Goal: Transaction & Acquisition: Book appointment/travel/reservation

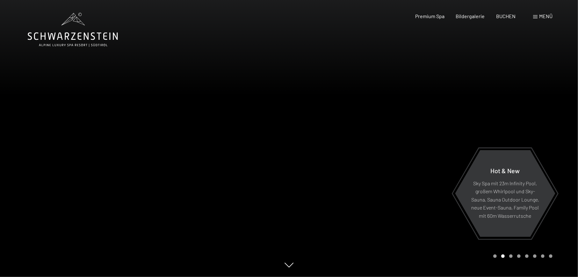
click at [547, 14] on span "Menü" at bounding box center [545, 16] width 13 height 6
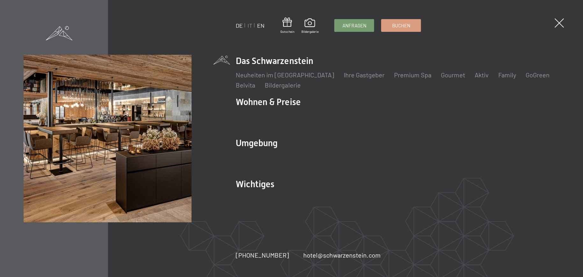
click at [261, 27] on link "EN" at bounding box center [260, 25] width 7 height 7
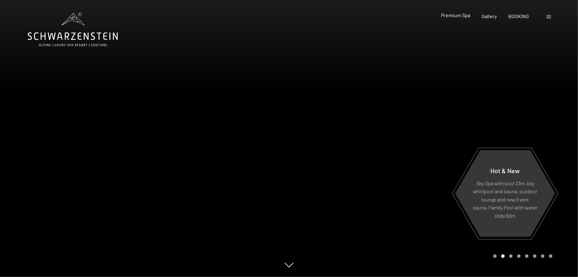
click at [458, 17] on span "Premium Spa" at bounding box center [455, 15] width 29 height 6
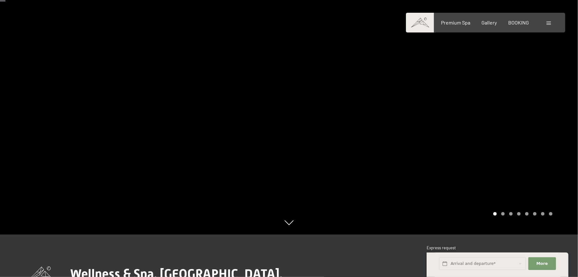
click at [505, 216] on div at bounding box center [433, 96] width 289 height 277
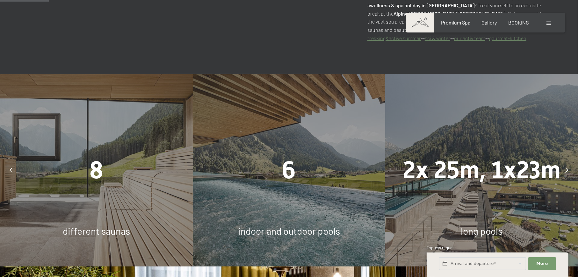
scroll to position [382, 0]
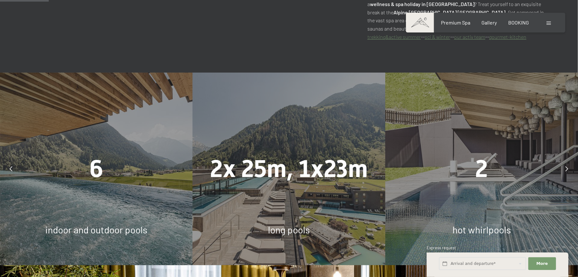
click at [567, 166] on icon at bounding box center [567, 168] width 3 height 5
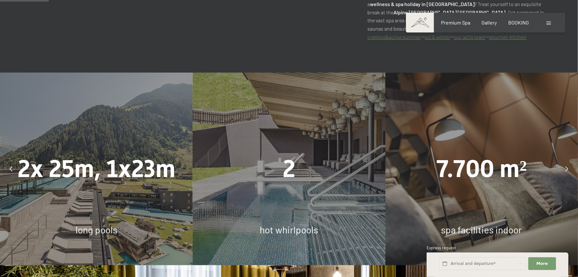
click at [567, 166] on icon at bounding box center [567, 168] width 3 height 5
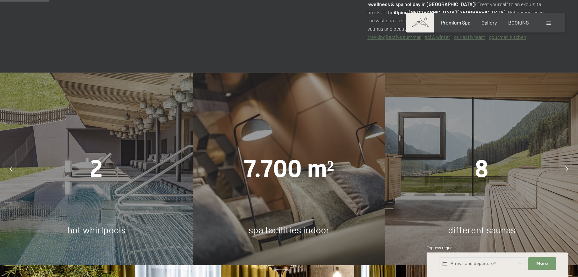
click at [567, 166] on icon at bounding box center [567, 168] width 3 height 5
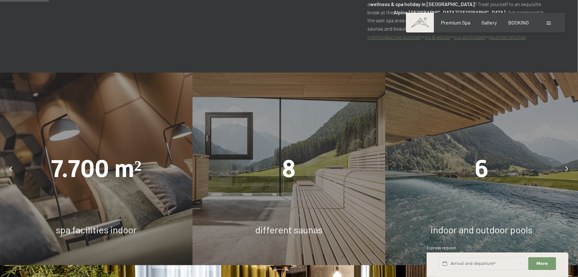
click at [567, 166] on icon at bounding box center [567, 168] width 3 height 5
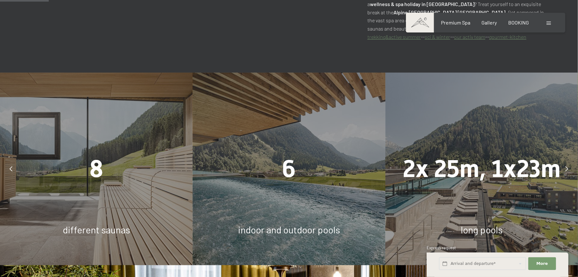
click at [567, 166] on icon at bounding box center [567, 168] width 3 height 5
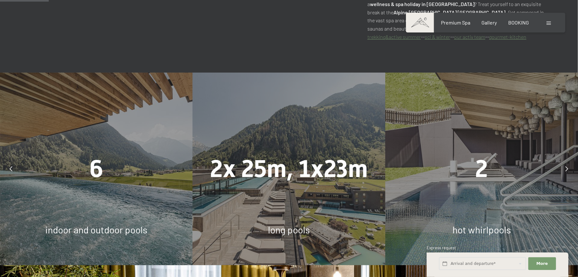
click at [567, 166] on icon at bounding box center [567, 168] width 3 height 5
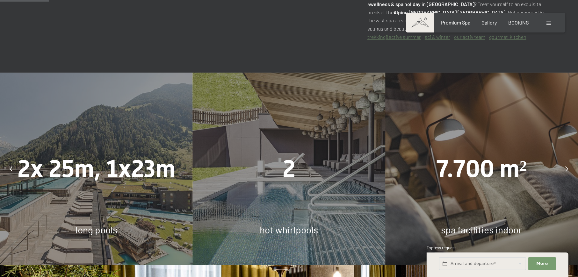
click at [567, 166] on icon at bounding box center [567, 168] width 3 height 5
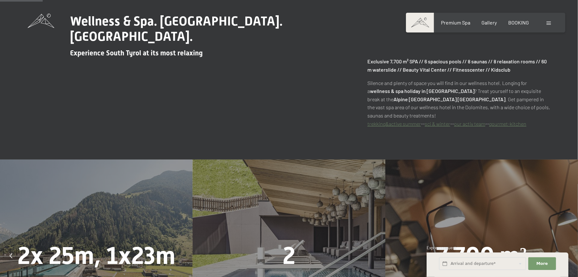
scroll to position [0, 0]
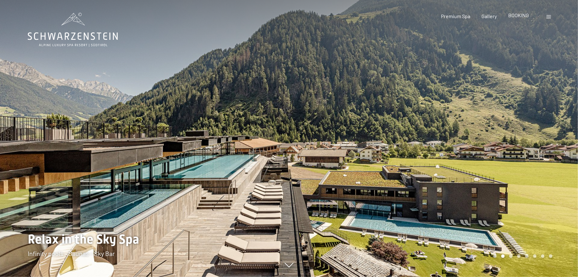
click at [517, 17] on span "BOOKING" at bounding box center [518, 15] width 21 height 6
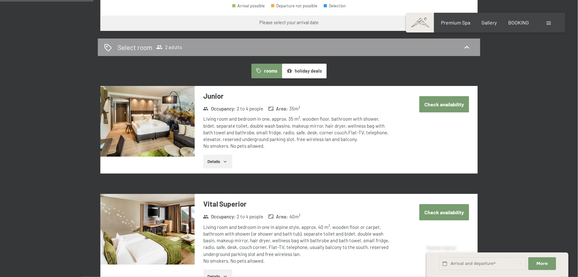
scroll to position [187, 0]
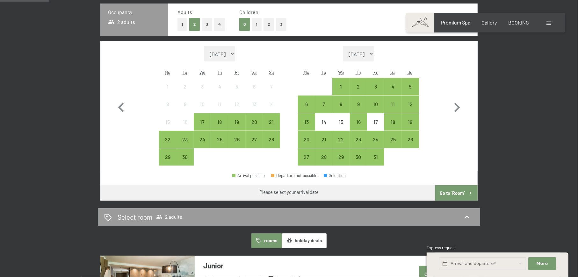
click at [268, 26] on button "2" at bounding box center [268, 24] width 11 height 13
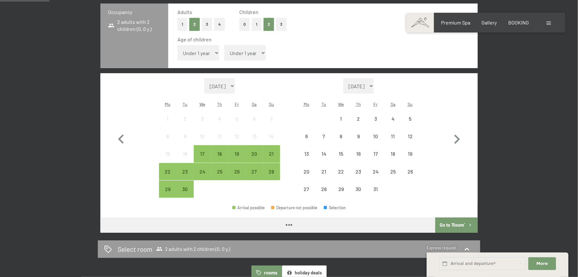
click at [198, 51] on select "Under 1 year 1 year 2 years 3 years 4 years 5 years 6 years 7 years 8 years 9 y…" at bounding box center [198, 52] width 42 height 15
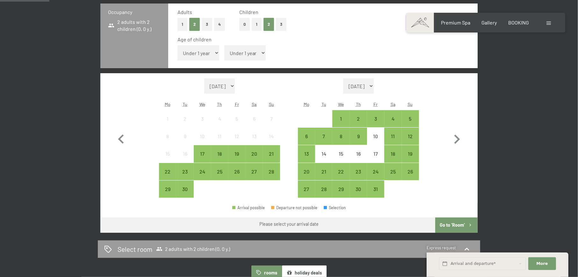
select select "7"
click at [177, 45] on select "Under 1 year 1 year 2 years 3 years 4 years 5 years 6 years 7 years 8 years 9 y…" at bounding box center [198, 52] width 42 height 15
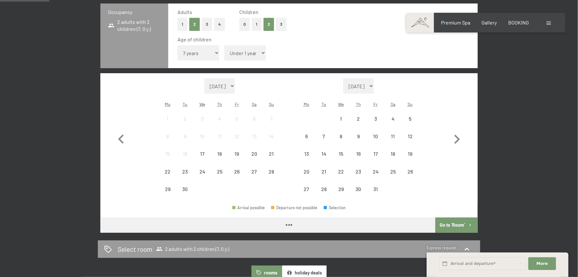
click at [241, 51] on select "Under 1 year 1 year 2 years 3 years 4 years 5 years 6 years 7 years 8 years 9 y…" at bounding box center [245, 52] width 42 height 15
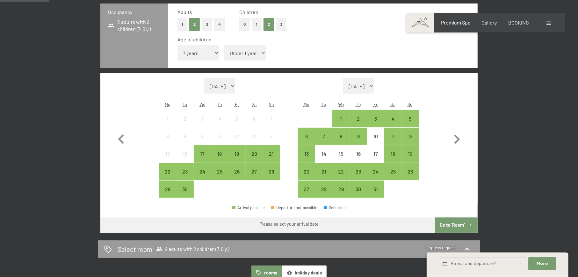
select select "13"
click at [224, 45] on select "Under 1 year 1 year 2 years 3 years 4 years 5 years 6 years 7 years 8 years 9 y…" at bounding box center [245, 52] width 42 height 15
click at [457, 140] on icon "button" at bounding box center [457, 139] width 18 height 18
select select "2025-10-01"
select select "2025-11-01"
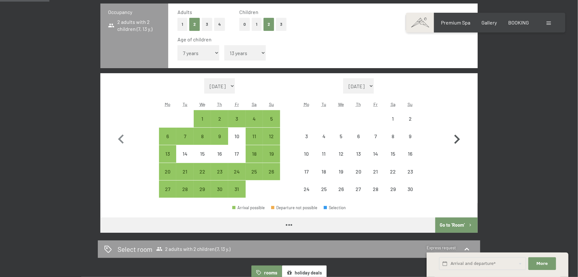
select select "2025-10-01"
select select "2025-11-01"
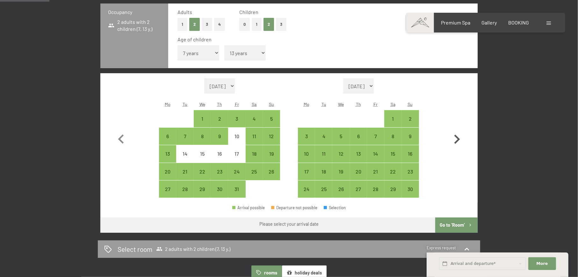
click at [457, 140] on icon "button" at bounding box center [457, 139] width 18 height 18
select select "2025-11-01"
select select "2025-12-01"
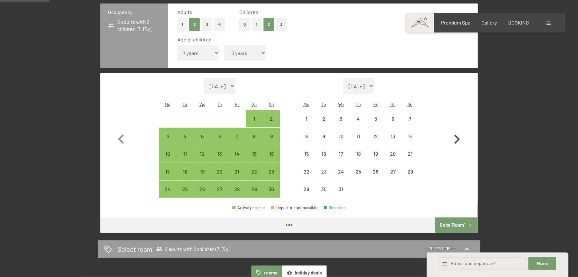
select select "2025-11-01"
select select "2025-12-01"
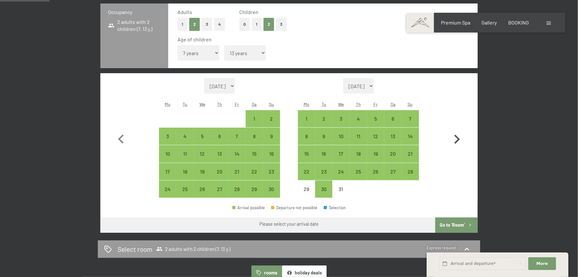
click at [457, 140] on icon "button" at bounding box center [457, 139] width 18 height 18
select select "2025-12-01"
select select "2026-01-01"
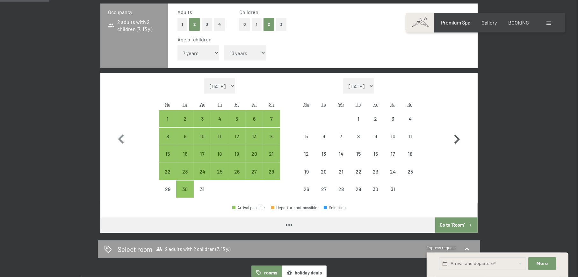
select select "2025-12-01"
select select "2026-01-01"
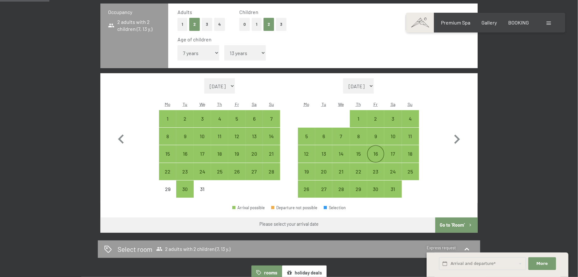
click at [373, 151] on div "16" at bounding box center [376, 159] width 16 height 16
select select "2025-12-01"
select select "2026-01-01"
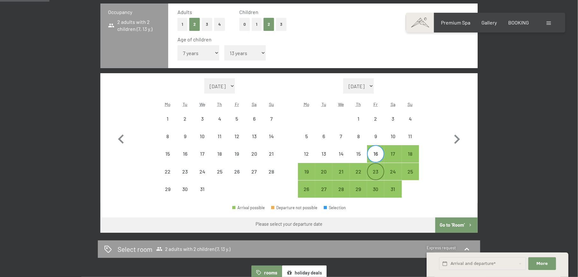
click at [380, 171] on div "23" at bounding box center [376, 177] width 16 height 16
select select "2025-12-01"
select select "2026-01-01"
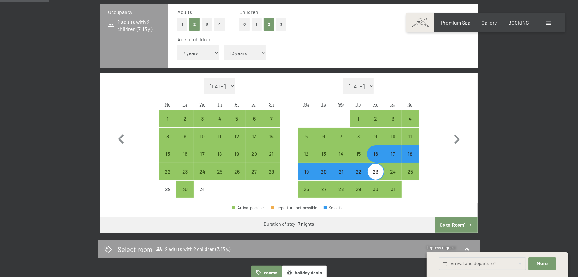
click at [442, 226] on button "Go to ‘Room’" at bounding box center [456, 225] width 42 height 15
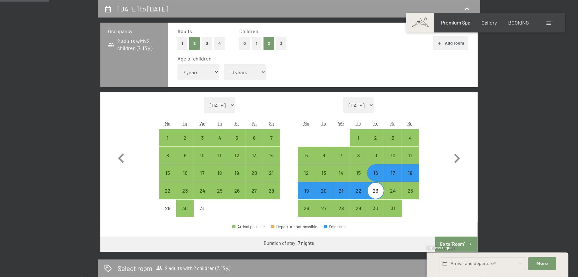
select select "2025-12-01"
select select "2026-01-01"
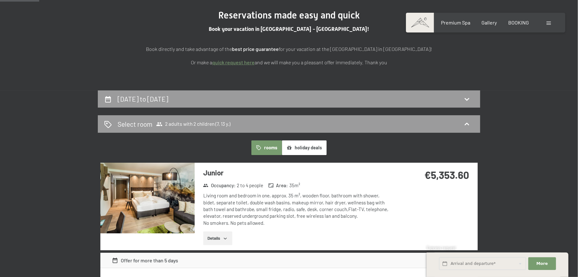
scroll to position [127, 0]
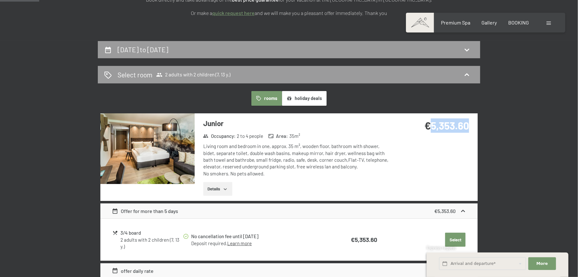
drag, startPoint x: 428, startPoint y: 124, endPoint x: 468, endPoint y: 127, distance: 40.2
click at [468, 127] on strong "€5,353.60" at bounding box center [446, 125] width 45 height 12
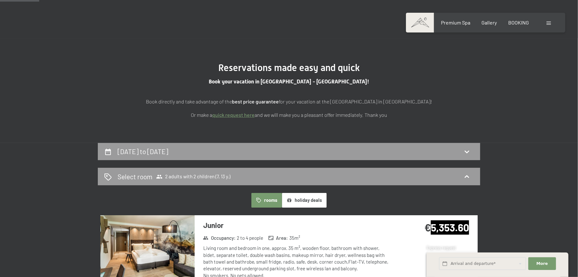
scroll to position [0, 0]
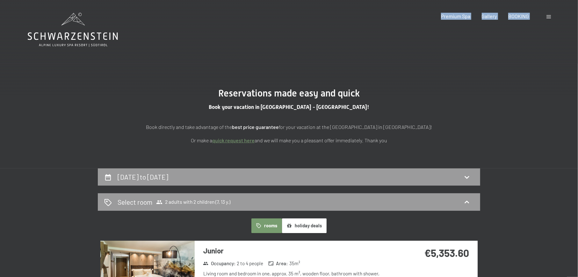
drag, startPoint x: 27, startPoint y: 36, endPoint x: 108, endPoint y: 38, distance: 81.0
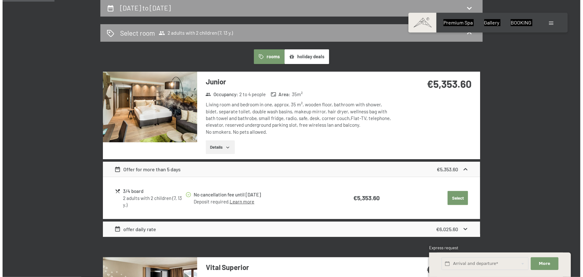
scroll to position [212, 0]
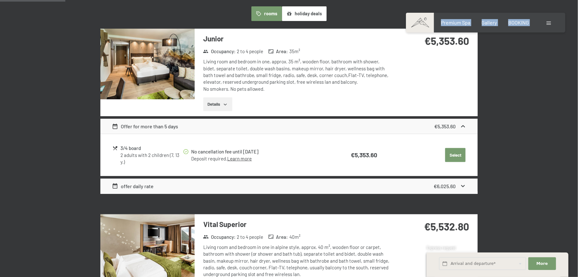
click at [548, 23] on span at bounding box center [548, 23] width 4 height 3
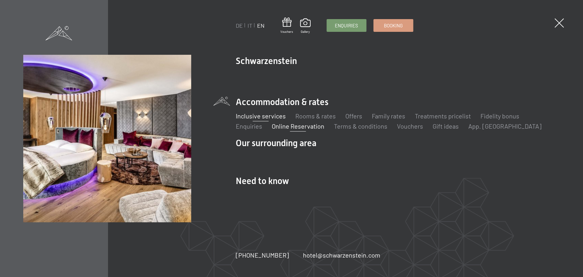
click at [248, 118] on link "Inclusive services" at bounding box center [261, 116] width 50 height 8
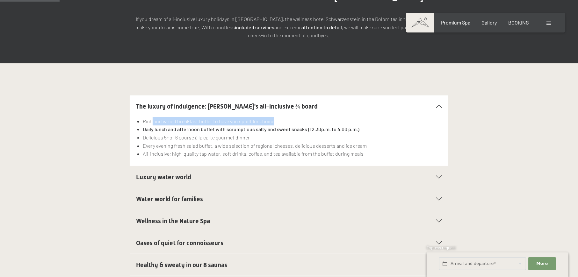
drag, startPoint x: 151, startPoint y: 106, endPoint x: 284, endPoint y: 104, distance: 132.2
click at [284, 117] on li "Rich and varied breakfast buffet to have you spoilt for choice" at bounding box center [292, 121] width 299 height 8
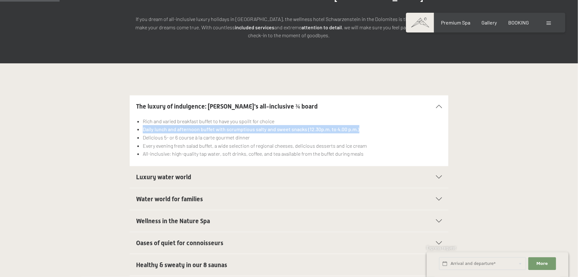
drag, startPoint x: 142, startPoint y: 115, endPoint x: 366, endPoint y: 116, distance: 224.0
click at [366, 117] on ul "Rich and varied breakfast buffet to have you spoilt for choice Daily lunch and …" at bounding box center [289, 137] width 306 height 41
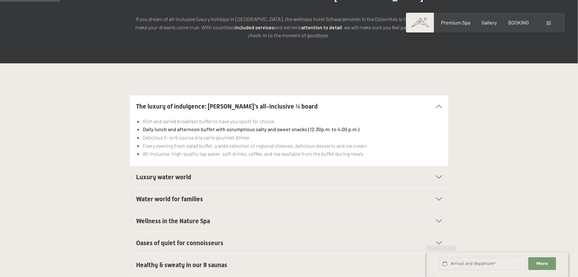
click at [303, 133] on li "Delicious 5- or 6 course à la carte gourmet dinner" at bounding box center [292, 137] width 299 height 8
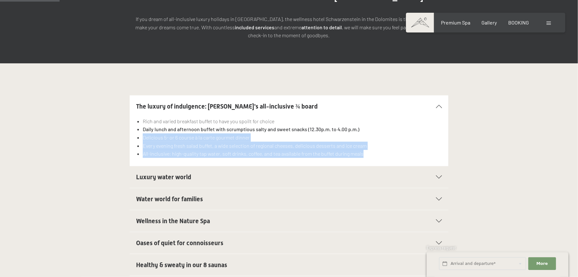
drag, startPoint x: 144, startPoint y: 124, endPoint x: 375, endPoint y: 139, distance: 232.1
click at [375, 139] on ul "Rich and varied breakfast buffet to have you spoilt for choice Daily lunch and …" at bounding box center [289, 137] width 306 height 41
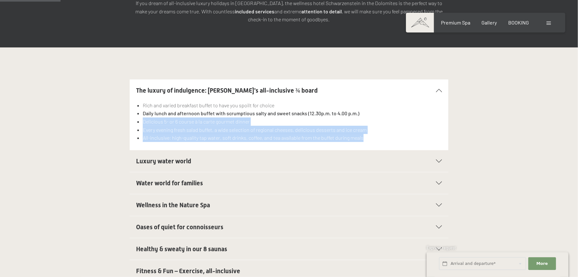
scroll to position [170, 0]
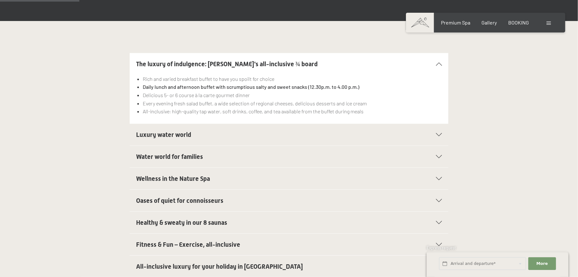
click at [201, 130] on h2 "Luxury water world" at bounding box center [273, 134] width 275 height 9
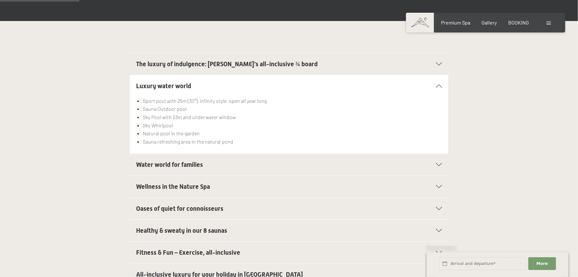
click at [165, 161] on span "Water world for families" at bounding box center [169, 165] width 67 height 8
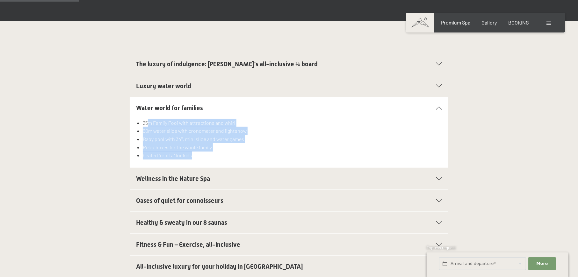
drag, startPoint x: 147, startPoint y: 107, endPoint x: 205, endPoint y: 145, distance: 69.2
click at [205, 145] on div "25m Family Pool with attractions and whirl 60m water slide with cronometer and …" at bounding box center [289, 143] width 306 height 49
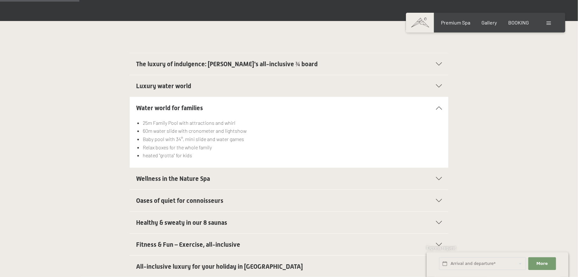
click at [207, 175] on span "Wellness in the Nature Spa" at bounding box center [173, 179] width 74 height 8
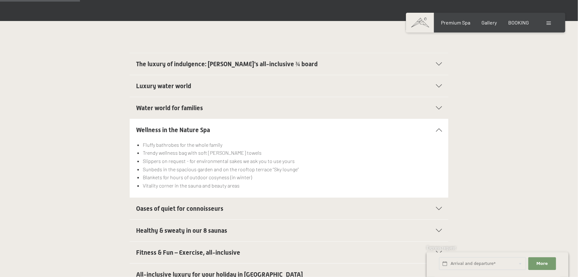
scroll to position [212, 0]
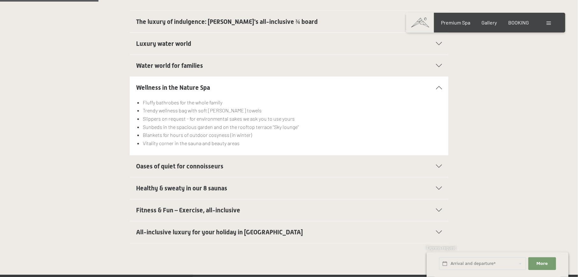
click at [223, 162] on span "Oases of quiet for connoisseurs" at bounding box center [179, 166] width 87 height 8
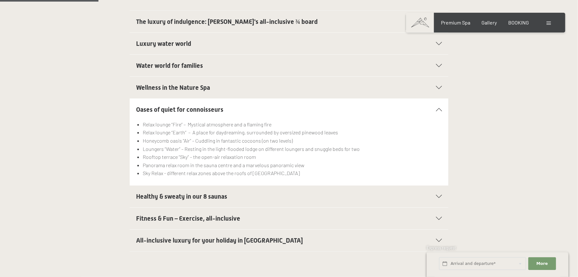
click at [218, 193] on span "Healthy & sweaty in our 8 saunas" at bounding box center [181, 197] width 91 height 8
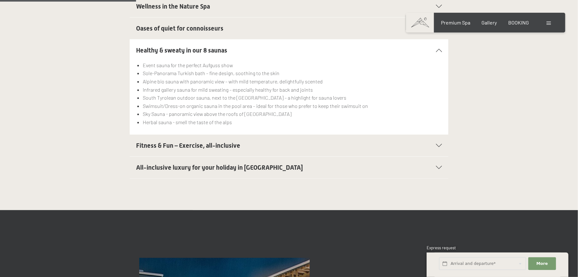
scroll to position [297, 0]
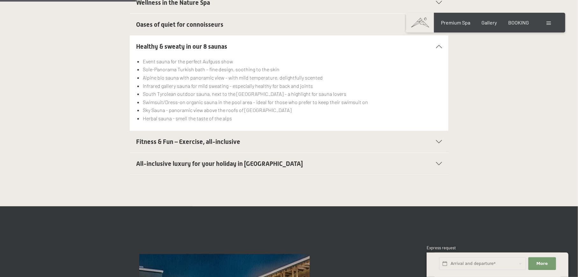
click at [223, 138] on span "Fitness & Fun – Exercise, all-inclusive" at bounding box center [188, 142] width 104 height 8
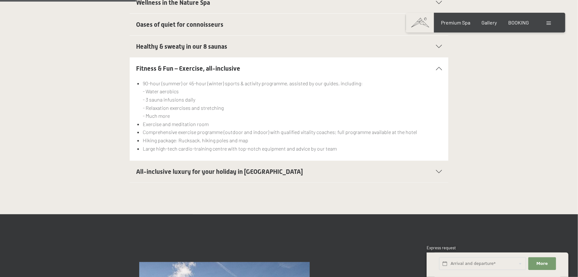
click at [178, 168] on span "All-inclusive luxury for your holiday in Italy" at bounding box center [219, 172] width 167 height 8
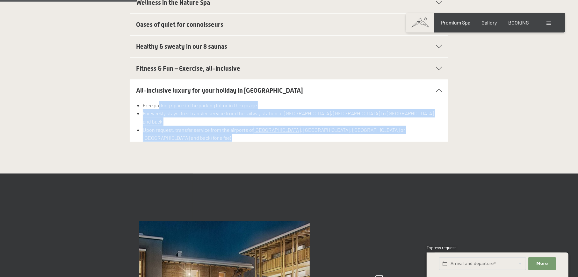
drag, startPoint x: 158, startPoint y: 89, endPoint x: 335, endPoint y: 115, distance: 179.0
click at [335, 115] on ul "Free parking space in the parking lot or in the garage For weekly stays, free t…" at bounding box center [289, 125] width 306 height 49
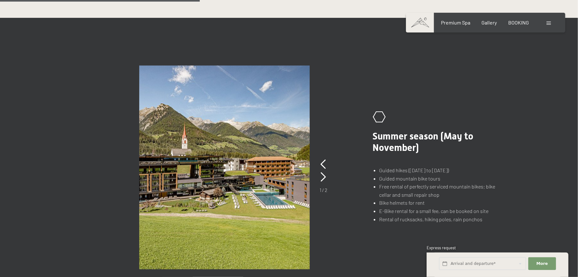
scroll to position [467, 0]
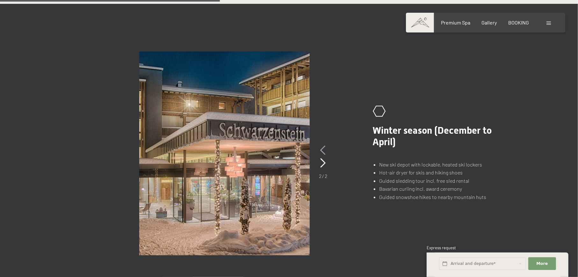
click at [325, 146] on icon at bounding box center [323, 151] width 5 height 10
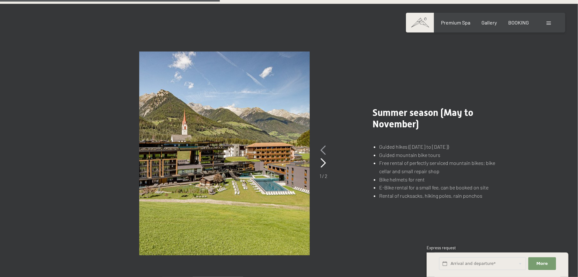
click at [325, 146] on icon at bounding box center [323, 151] width 5 height 10
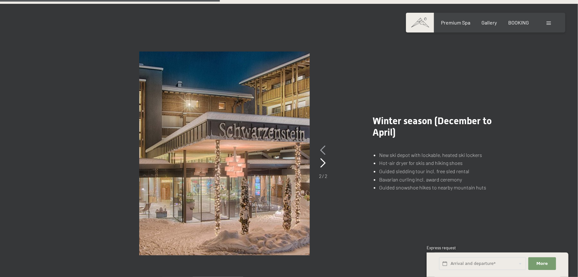
click at [325, 146] on icon at bounding box center [323, 151] width 5 height 10
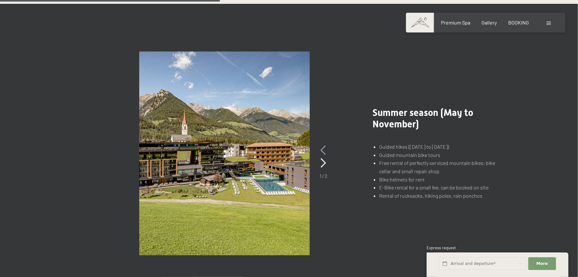
click at [325, 146] on icon at bounding box center [323, 151] width 5 height 10
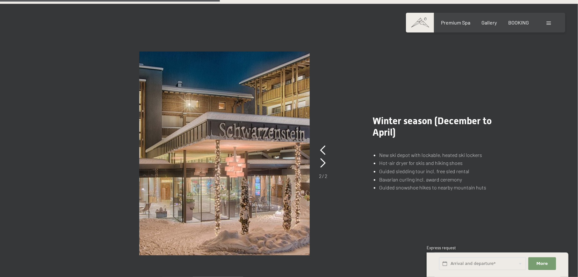
drag, startPoint x: 379, startPoint y: 140, endPoint x: 490, endPoint y: 141, distance: 110.9
click at [490, 151] on li "New ski depot with lockable, heated ski lockers" at bounding box center [442, 155] width 127 height 8
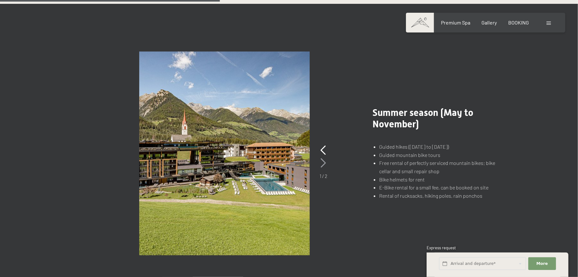
click at [325, 158] on icon at bounding box center [323, 163] width 5 height 10
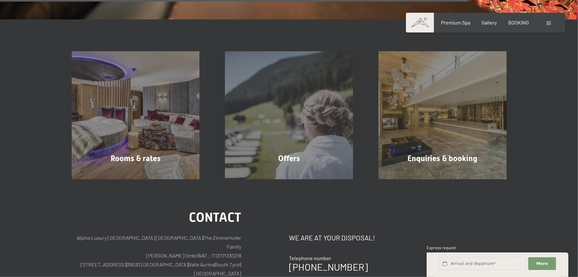
scroll to position [1020, 0]
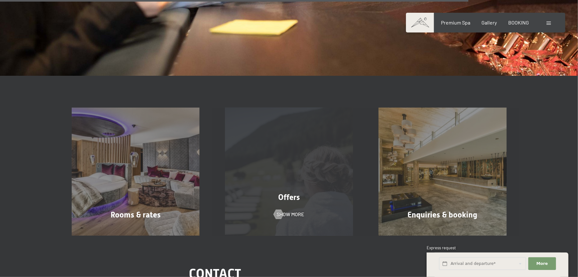
click at [306, 192] on div "Offers" at bounding box center [289, 197] width 154 height 11
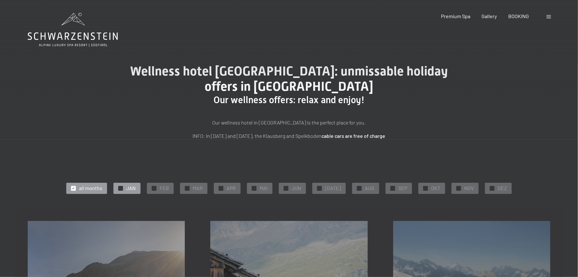
click at [126, 186] on div "✓ JAN" at bounding box center [126, 188] width 27 height 11
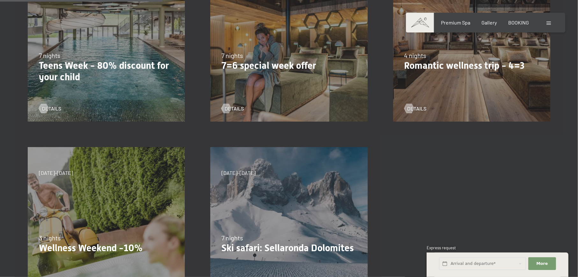
scroll to position [212, 0]
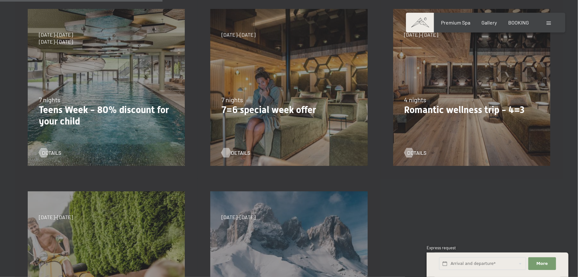
click at [233, 152] on span "details" at bounding box center [240, 152] width 19 height 7
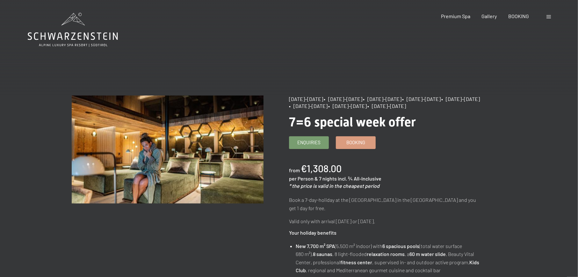
drag, startPoint x: 338, startPoint y: 105, endPoint x: 378, endPoint y: 107, distance: 40.2
click at [378, 107] on div "[DATE]–[DATE] • [DATE]–[DATE] • [DATE]–[DATE] • [DATE]–[DATE] • [DATE]–[DATE] •…" at bounding box center [385, 103] width 192 height 14
drag, startPoint x: 381, startPoint y: 100, endPoint x: 419, endPoint y: 100, distance: 38.6
click at [401, 100] on span "• [DATE]–[DATE]" at bounding box center [382, 99] width 39 height 6
click at [363, 142] on span "Booking" at bounding box center [355, 141] width 19 height 7
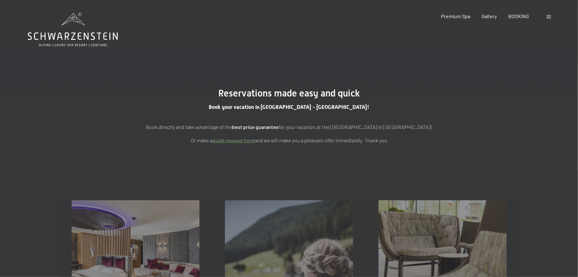
select select "[DATE]"
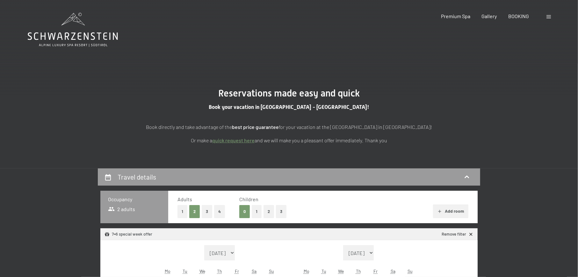
select select "[DATE]"
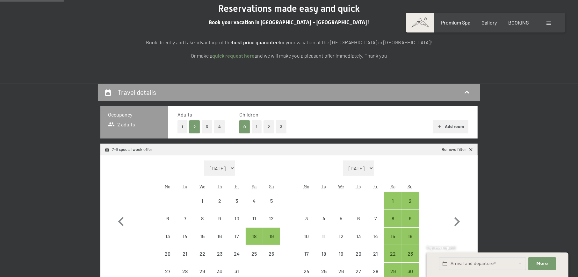
click at [266, 127] on button "2" at bounding box center [268, 126] width 11 height 13
select select "[DATE]"
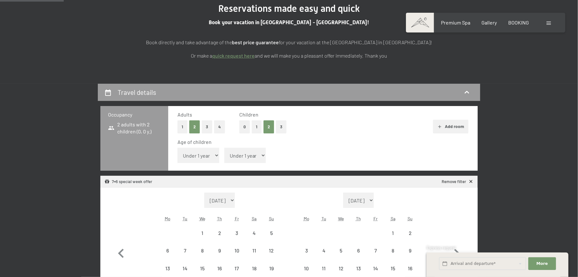
select select "[DATE]"
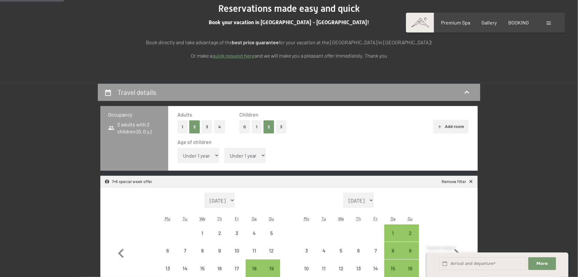
click at [211, 155] on select "Under 1 year 1 year 2 years 3 years 4 years 5 years 6 years 7 years 8 years 9 y…" at bounding box center [198, 155] width 42 height 15
select select "13"
click at [177, 148] on select "Under 1 year 1 year 2 years 3 years 4 years 5 years 6 years 7 years 8 years 9 y…" at bounding box center [198, 155] width 42 height 15
select select "[DATE]"
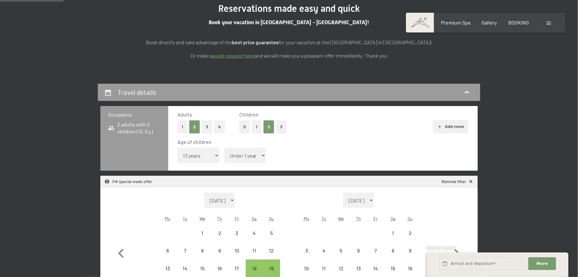
click at [241, 154] on span "Consent to marketing activities*" at bounding box center [264, 157] width 72 height 6
click at [225, 154] on input "Consent to marketing activities*" at bounding box center [221, 157] width 6 height 6
checkbox input "false"
select select "2025-10-01"
select select "2025-11-01"
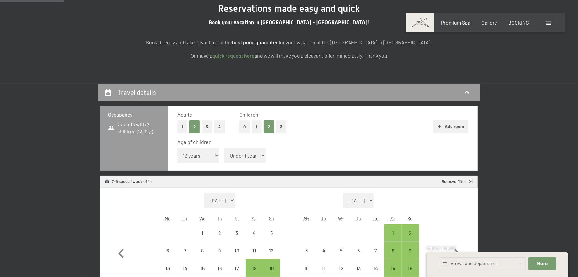
click at [241, 154] on span "Consent to marketing activities*" at bounding box center [264, 157] width 72 height 6
click at [225, 154] on input "Consent to marketing activities*" at bounding box center [221, 157] width 6 height 6
click at [241, 154] on span "Consent to marketing activities*" at bounding box center [264, 157] width 72 height 6
click at [225, 154] on input "Consent to marketing activities*" at bounding box center [221, 157] width 6 height 6
click at [241, 155] on span "Consent to marketing activities*" at bounding box center [264, 157] width 72 height 6
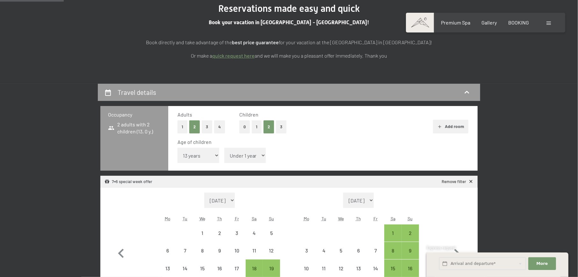
click at [225, 155] on input "Consent to marketing activities*" at bounding box center [221, 157] width 6 height 6
checkbox input "false"
click at [243, 153] on select "Under 1 year 1 year 2 years 3 years 4 years 5 years 6 years 7 years 8 years 9 y…" at bounding box center [245, 155] width 42 height 15
select select "7"
click at [224, 148] on select "Under 1 year 1 year 2 years 3 years 4 years 5 years 6 years 7 years 8 years 9 y…" at bounding box center [245, 155] width 42 height 15
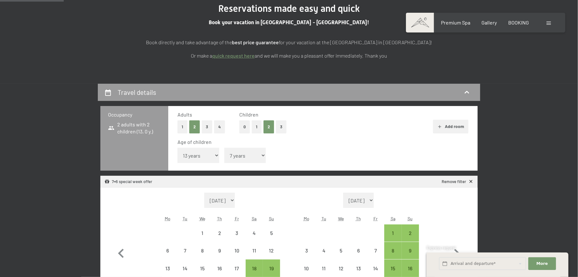
select select "2025-10-01"
select select "2025-11-01"
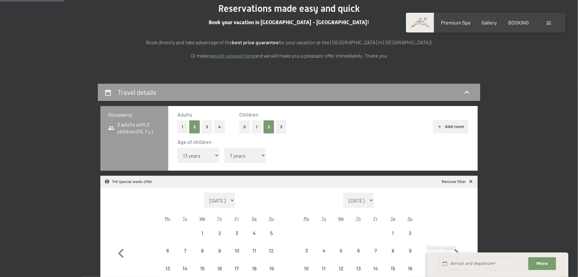
select select "2025-10-01"
select select "2025-11-01"
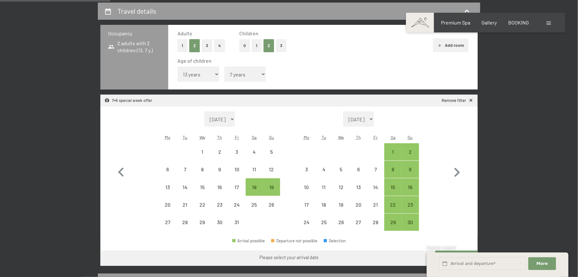
scroll to position [170, 0]
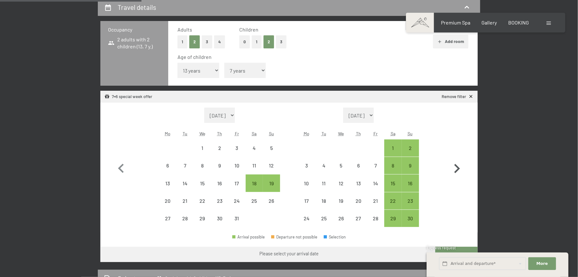
click at [458, 169] on icon "button" at bounding box center [457, 168] width 6 height 9
select select "2025-11-01"
select select "2025-12-01"
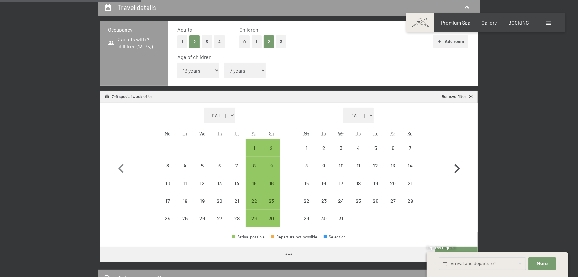
click at [458, 169] on icon "button" at bounding box center [457, 168] width 6 height 9
select select "2025-12-01"
select select "2026-01-01"
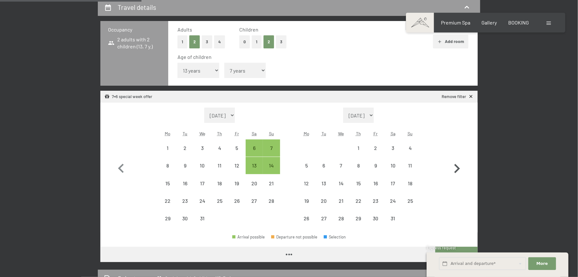
select select "2025-12-01"
select select "2026-01-01"
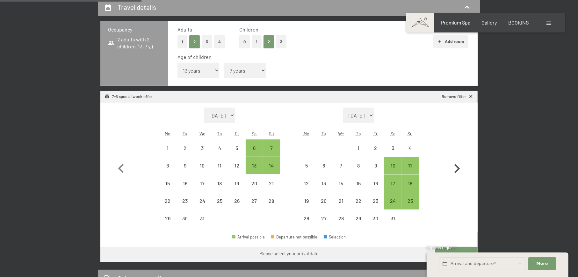
click at [458, 169] on icon "button" at bounding box center [457, 168] width 6 height 9
select select "2026-01-01"
select select "2026-02-01"
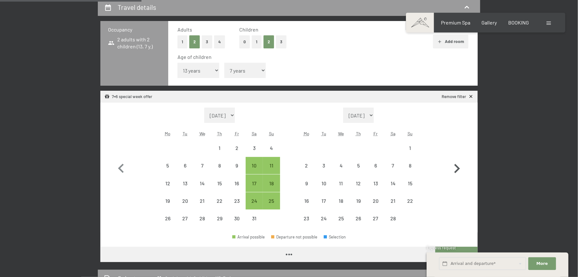
select select "2026-01-01"
select select "2026-02-01"
click at [250, 183] on div "17" at bounding box center [254, 189] width 16 height 16
select select "2026-01-01"
select select "2026-02-01"
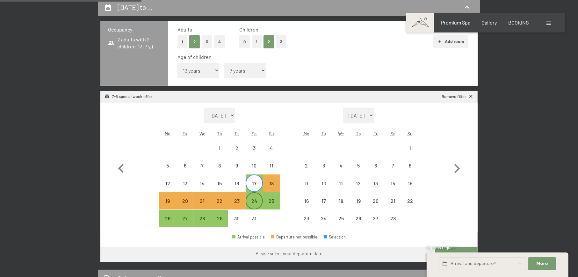
click at [251, 203] on div "24" at bounding box center [254, 206] width 16 height 16
select select "2026-01-01"
select select "2026-02-01"
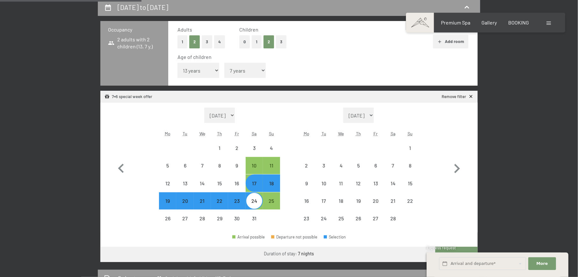
select select "2025-10-01"
select select "2025-11-01"
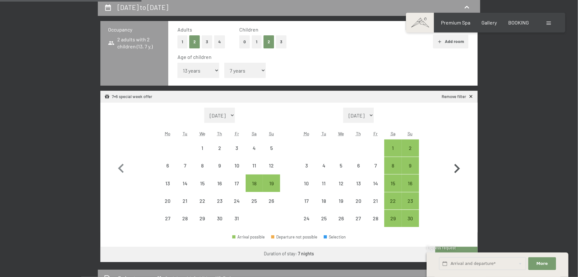
click at [456, 172] on icon "button" at bounding box center [457, 168] width 6 height 9
select select "2025-11-01"
select select "2025-12-01"
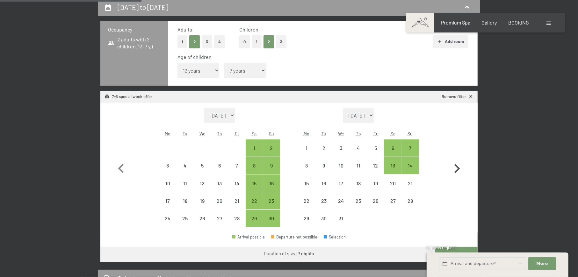
click at [456, 172] on icon "button" at bounding box center [457, 168] width 6 height 9
select select "2025-12-01"
select select "2026-01-01"
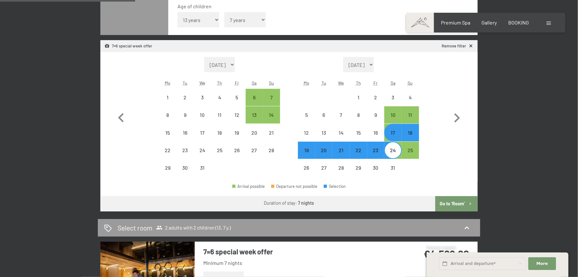
scroll to position [255, 0]
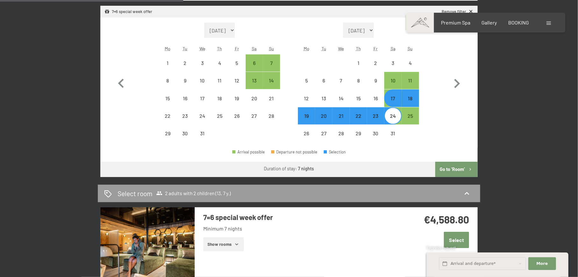
click at [458, 169] on button "Go to ‘Room’" at bounding box center [456, 169] width 42 height 15
select select "2025-12-01"
select select "2026-01-01"
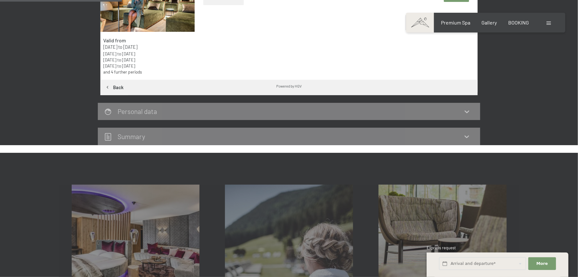
scroll to position [168, 0]
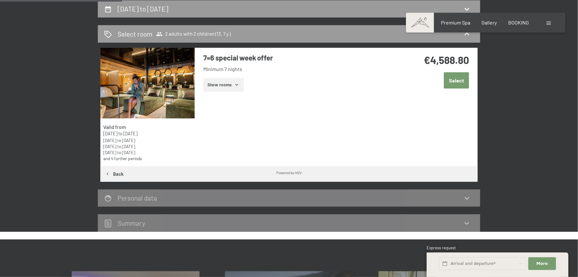
click at [225, 82] on button "Show rooms" at bounding box center [223, 85] width 40 height 14
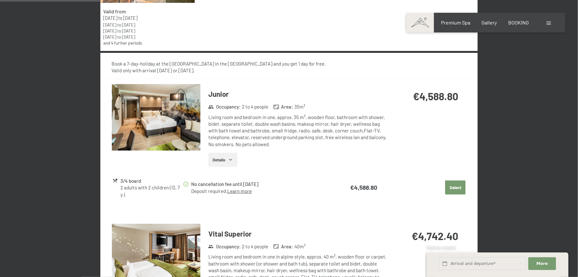
scroll to position [296, 0]
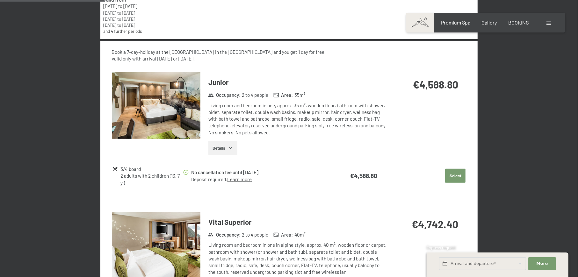
click at [190, 109] on img at bounding box center [156, 105] width 89 height 67
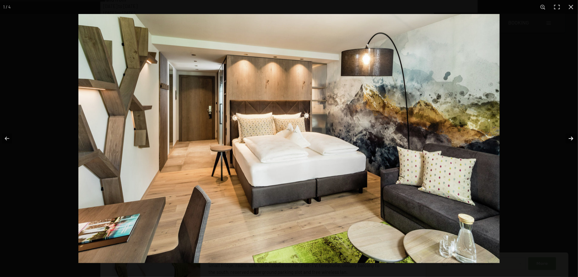
click at [569, 139] on button "button" at bounding box center [567, 139] width 22 height 32
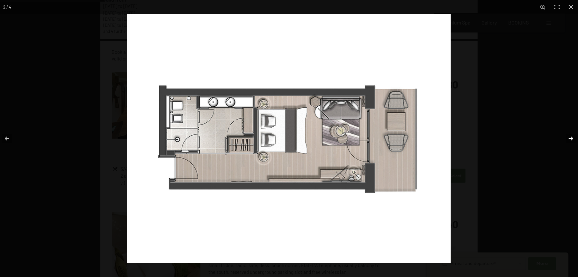
click at [569, 139] on button "button" at bounding box center [567, 139] width 22 height 32
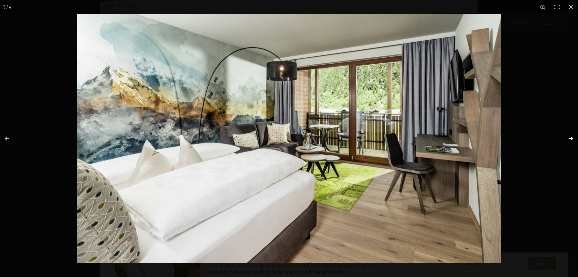
click at [569, 139] on button "button" at bounding box center [567, 139] width 22 height 32
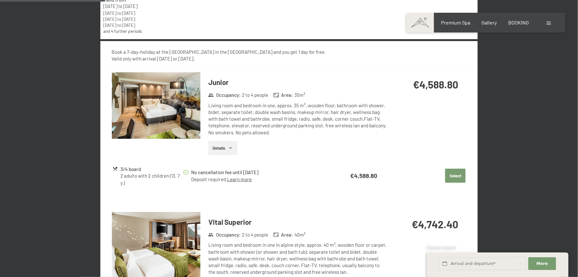
click at [0, 0] on button "button" at bounding box center [0, 0] width 0 height 0
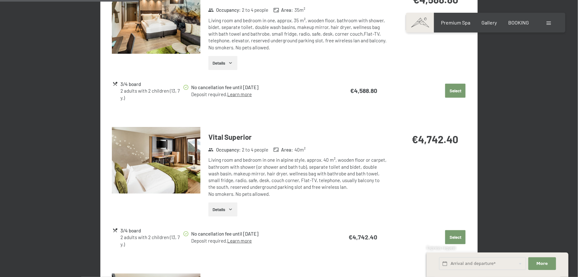
scroll to position [465, 0]
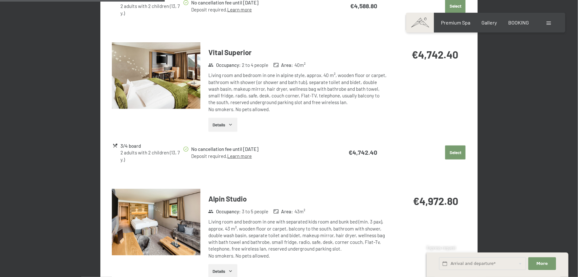
click at [187, 97] on img at bounding box center [156, 75] width 89 height 67
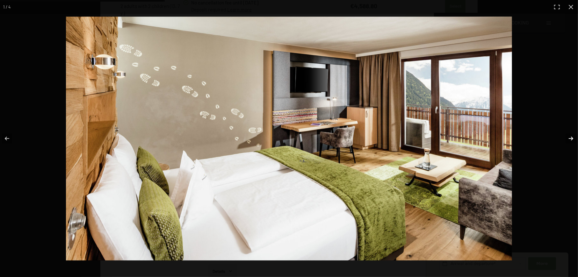
click at [570, 138] on button "button" at bounding box center [567, 139] width 22 height 32
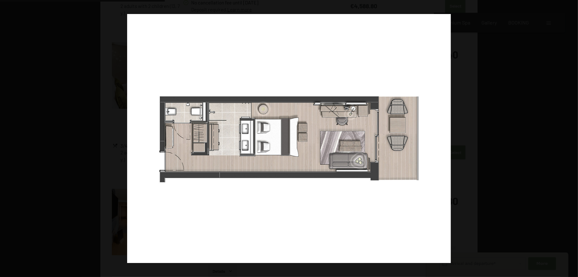
click at [570, 138] on button "button" at bounding box center [567, 139] width 22 height 32
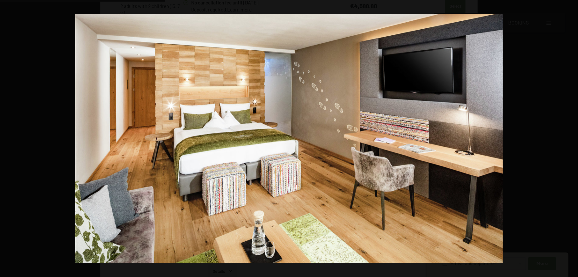
click at [570, 138] on button "button" at bounding box center [567, 139] width 22 height 32
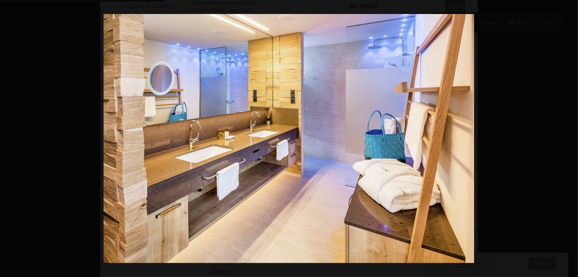
click at [570, 138] on button "button" at bounding box center [567, 139] width 22 height 32
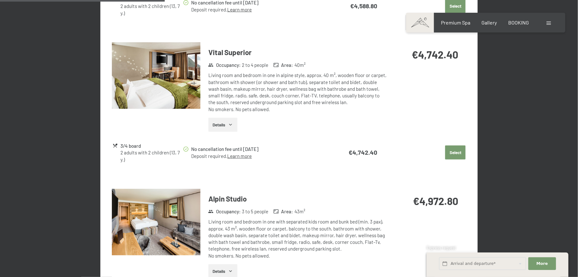
click at [0, 0] on button "button" at bounding box center [0, 0] width 0 height 0
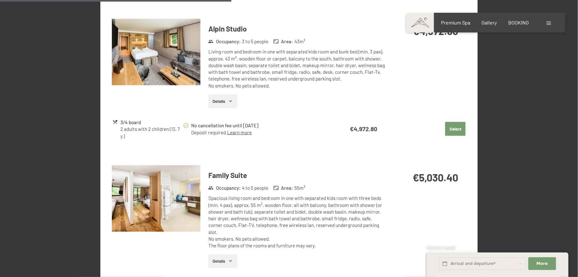
scroll to position [678, 0]
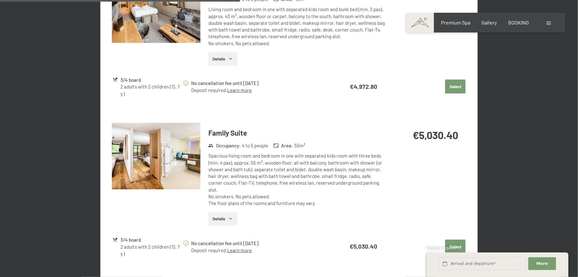
click at [180, 162] on img at bounding box center [156, 156] width 89 height 67
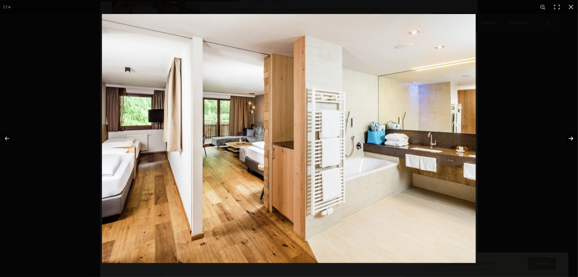
click at [570, 139] on button "button" at bounding box center [567, 139] width 22 height 32
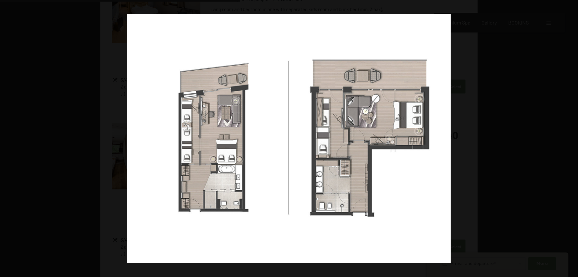
click at [570, 139] on button "button" at bounding box center [567, 139] width 22 height 32
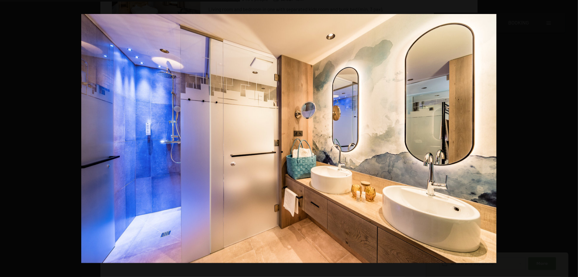
click at [570, 139] on button "button" at bounding box center [567, 139] width 22 height 32
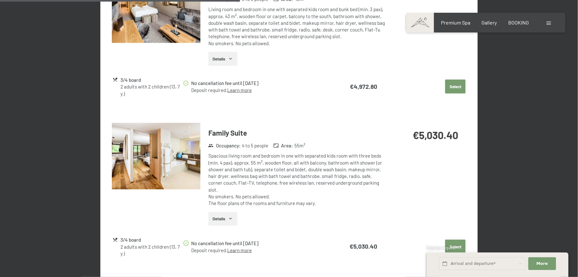
click at [0, 0] on button "button" at bounding box center [0, 0] width 0 height 0
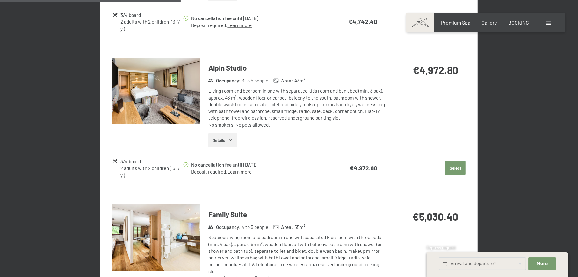
scroll to position [508, 0]
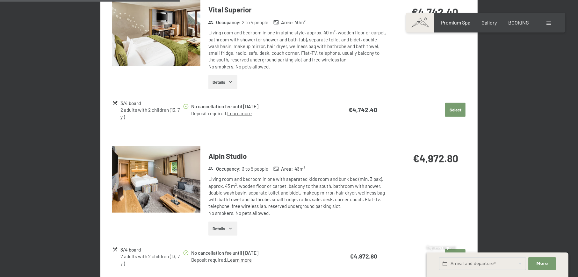
click at [171, 189] on img at bounding box center [156, 179] width 89 height 67
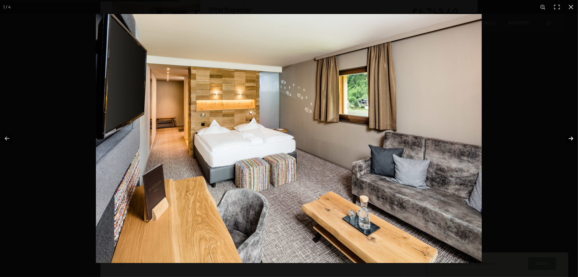
click at [571, 140] on button "button" at bounding box center [567, 139] width 22 height 32
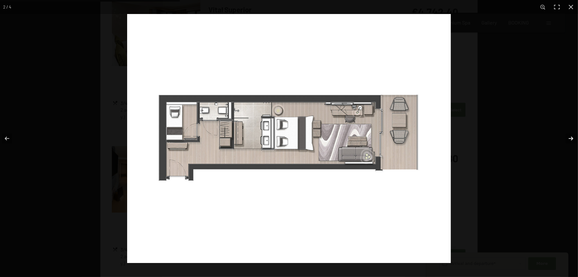
click at [571, 140] on button "button" at bounding box center [567, 139] width 22 height 32
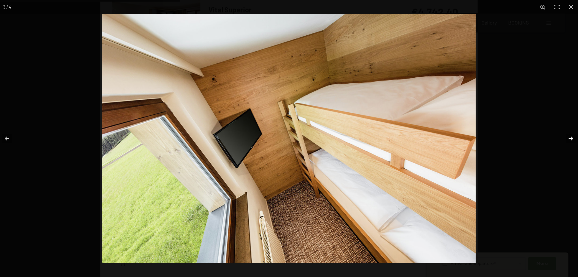
click at [571, 140] on button "button" at bounding box center [567, 139] width 22 height 32
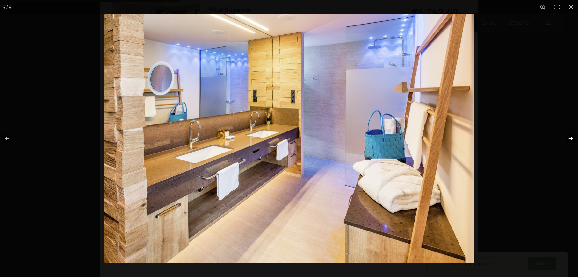
click at [571, 140] on button "button" at bounding box center [567, 139] width 22 height 32
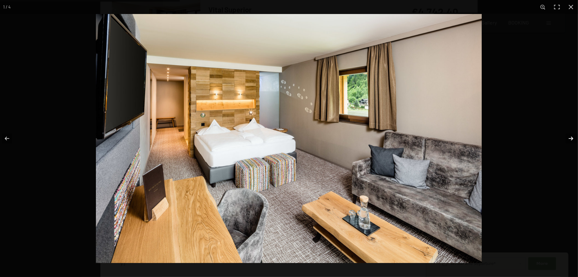
click at [571, 140] on button "button" at bounding box center [567, 139] width 22 height 32
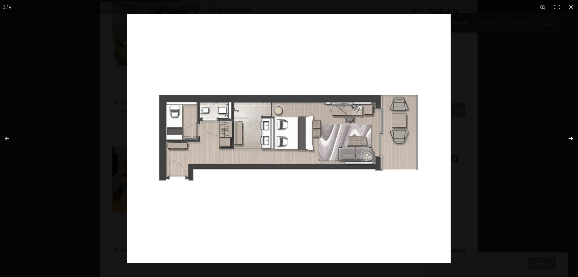
click at [571, 140] on button "button" at bounding box center [567, 139] width 22 height 32
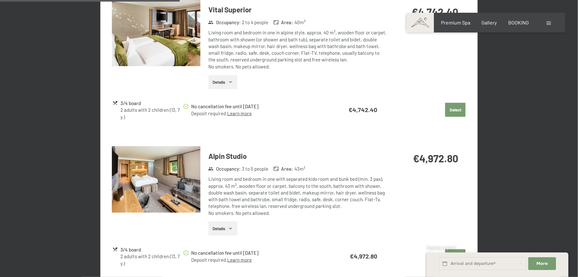
click at [0, 0] on button "button" at bounding box center [0, 0] width 0 height 0
drag, startPoint x: 410, startPoint y: 161, endPoint x: 449, endPoint y: 159, distance: 38.9
click at [449, 159] on div "€4,972.80" at bounding box center [425, 158] width 67 height 14
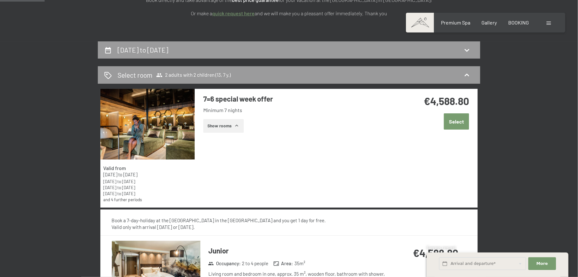
scroll to position [126, 0]
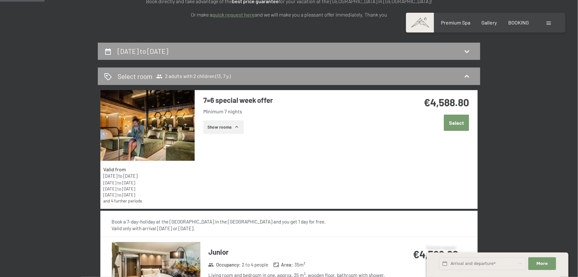
drag, startPoint x: 107, startPoint y: 187, endPoint x: 154, endPoint y: 197, distance: 47.2
click at [154, 197] on div "4th October to 26th October 2025 1st November to 21st December 2025 10th Januar…" at bounding box center [147, 188] width 89 height 31
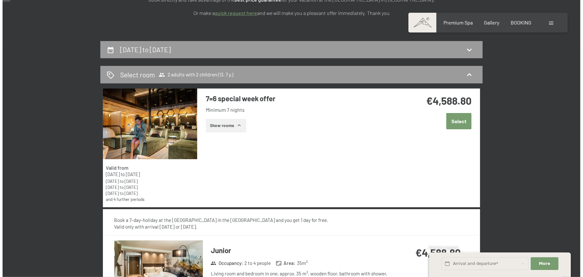
scroll to position [0, 0]
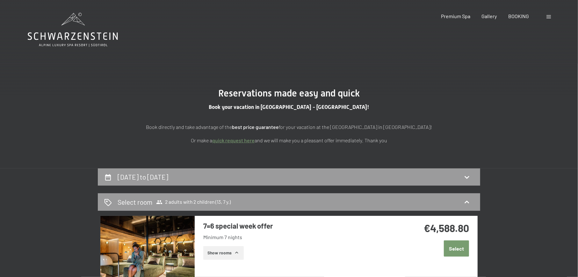
click at [549, 19] on div at bounding box center [549, 16] width 6 height 7
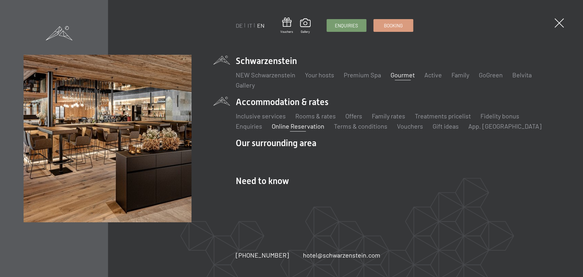
click at [408, 75] on link "Gourmet" at bounding box center [403, 75] width 24 height 8
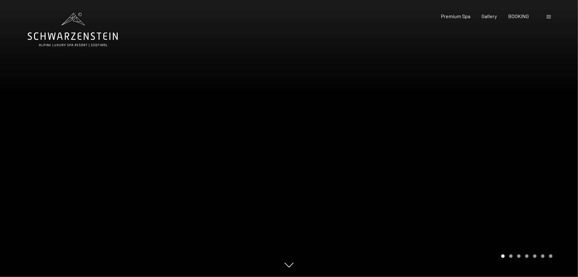
click at [508, 165] on div at bounding box center [433, 138] width 289 height 277
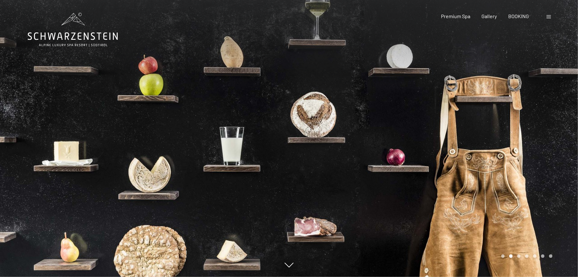
click at [508, 165] on div at bounding box center [433, 138] width 289 height 277
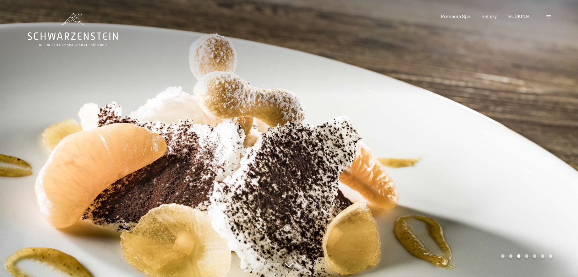
click at [508, 165] on div at bounding box center [433, 138] width 289 height 277
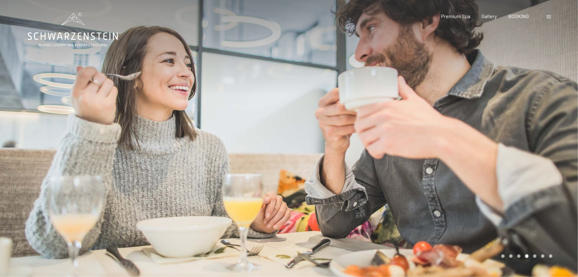
click at [525, 167] on div at bounding box center [433, 138] width 289 height 277
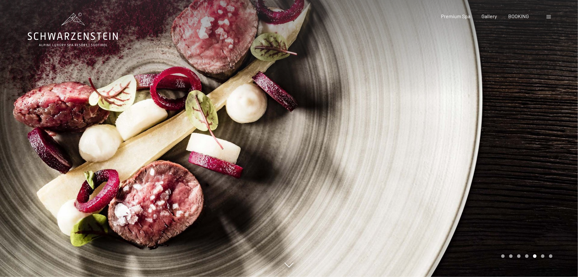
click at [525, 167] on div at bounding box center [433, 138] width 289 height 277
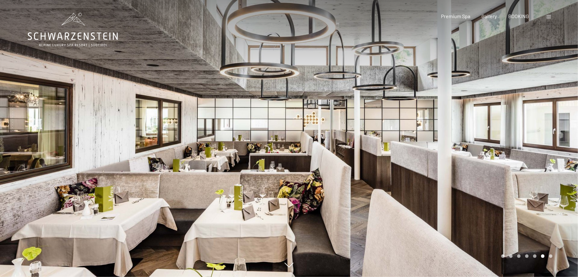
click at [538, 169] on div at bounding box center [433, 138] width 289 height 277
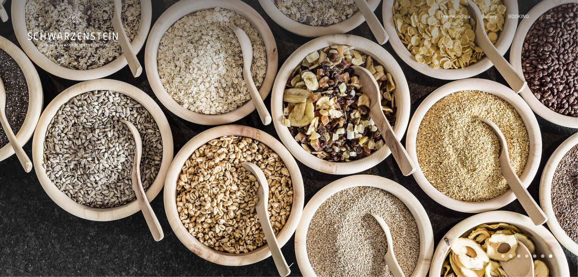
click at [538, 169] on div at bounding box center [433, 138] width 289 height 277
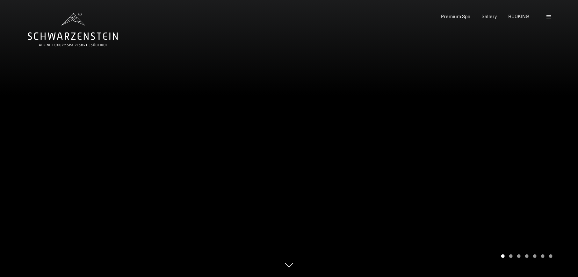
click at [549, 18] on span at bounding box center [548, 16] width 4 height 3
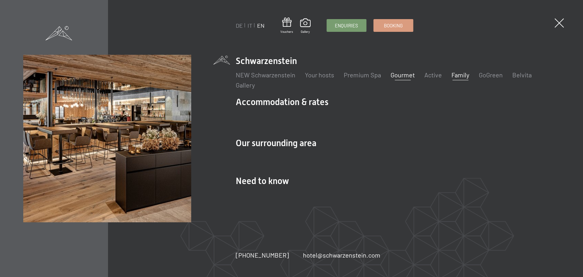
click at [460, 76] on link "Family" at bounding box center [460, 75] width 18 height 8
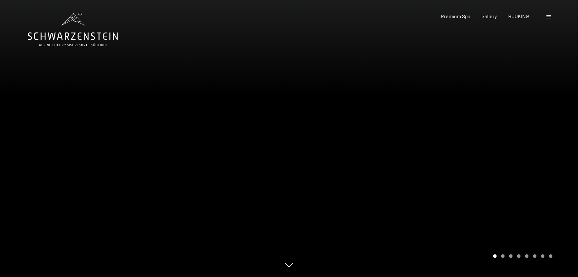
click at [540, 181] on div at bounding box center [433, 138] width 289 height 277
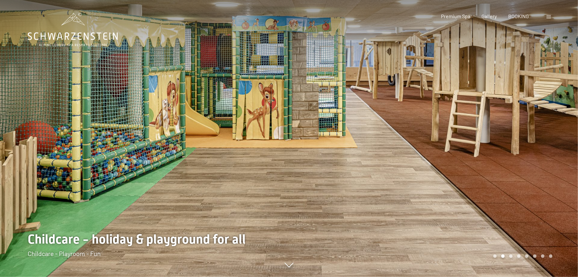
click at [540, 124] on div at bounding box center [433, 138] width 289 height 277
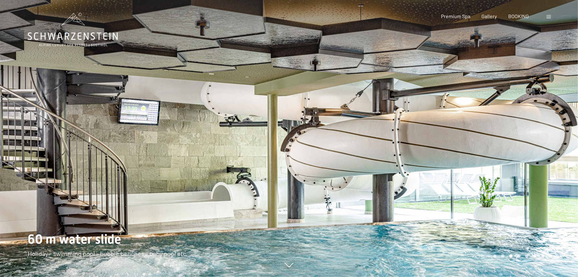
click at [540, 132] on div at bounding box center [433, 138] width 289 height 277
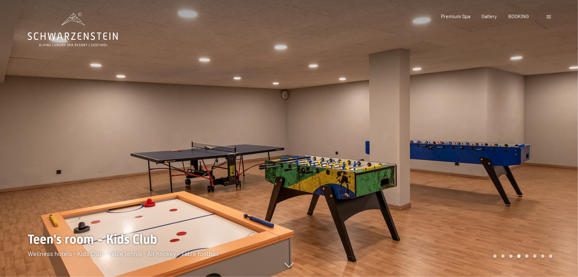
click at [540, 132] on div at bounding box center [433, 138] width 289 height 277
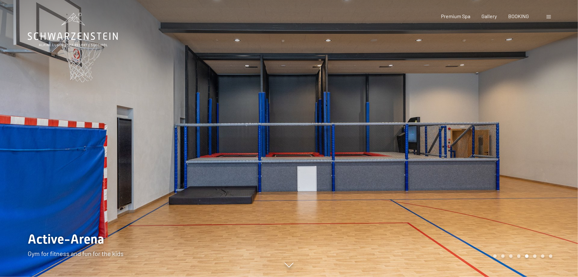
click at [540, 132] on div at bounding box center [433, 138] width 289 height 277
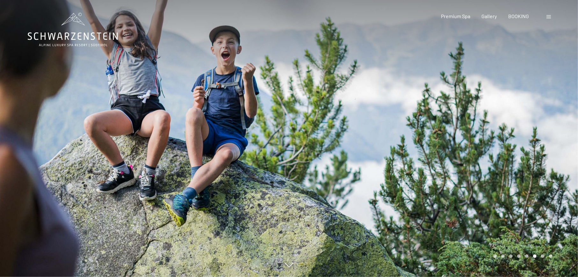
click at [540, 132] on div at bounding box center [433, 138] width 289 height 277
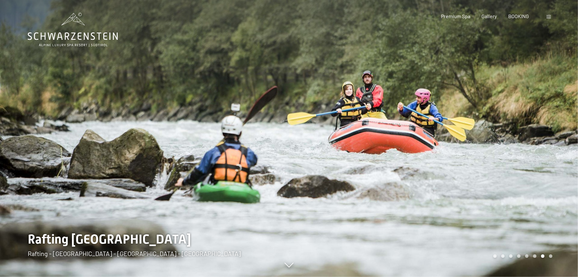
click at [540, 132] on div at bounding box center [433, 138] width 289 height 277
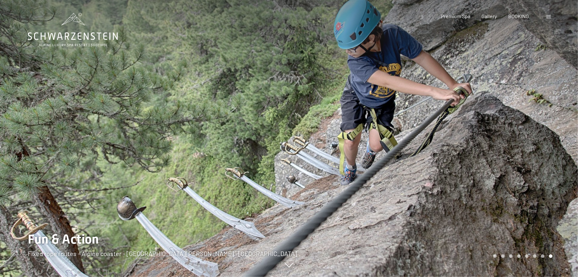
click at [540, 132] on div at bounding box center [433, 138] width 289 height 277
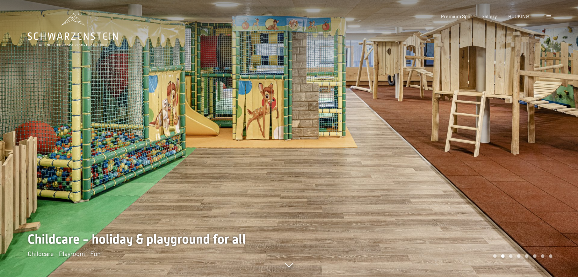
click at [549, 18] on span at bounding box center [548, 16] width 4 height 3
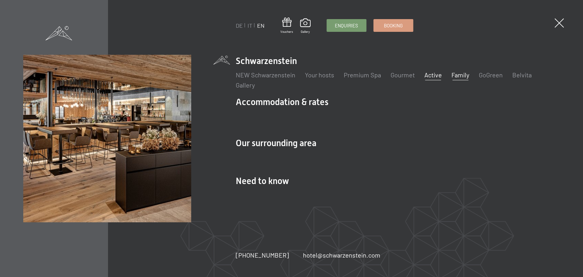
click at [429, 75] on link "Active" at bounding box center [433, 75] width 18 height 8
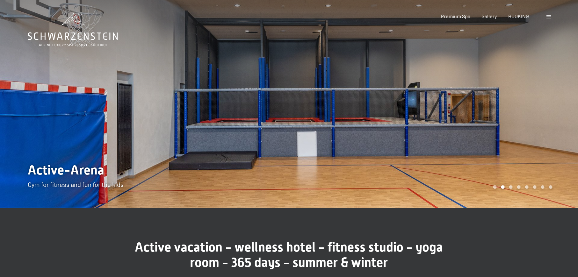
click at [486, 109] on div at bounding box center [433, 104] width 289 height 208
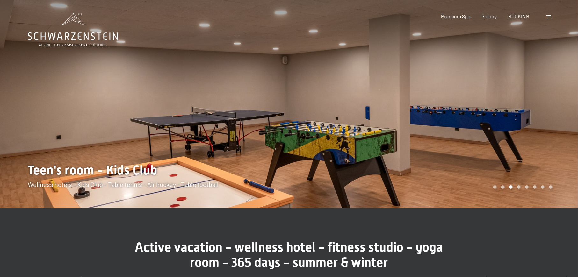
click at [498, 112] on div at bounding box center [433, 104] width 289 height 208
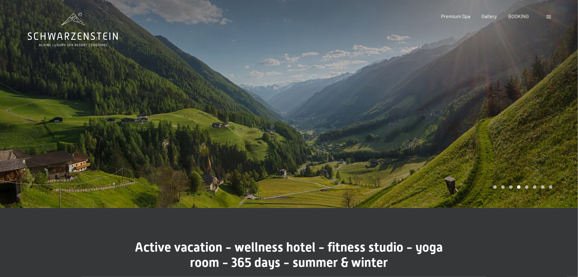
click at [498, 112] on div at bounding box center [433, 104] width 289 height 208
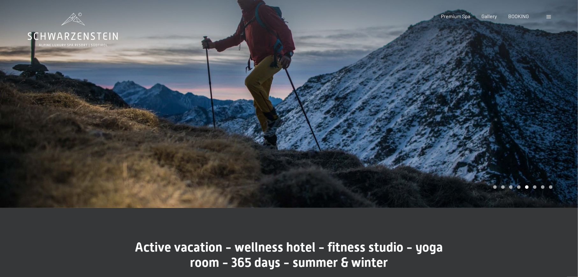
click at [498, 112] on div at bounding box center [433, 104] width 289 height 208
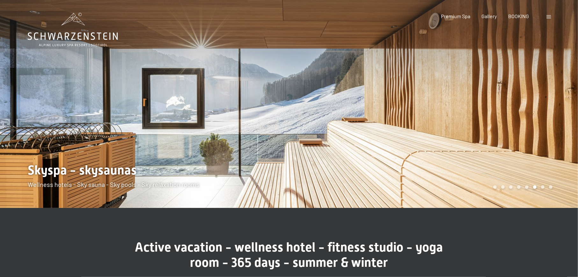
click at [498, 112] on div at bounding box center [433, 104] width 289 height 208
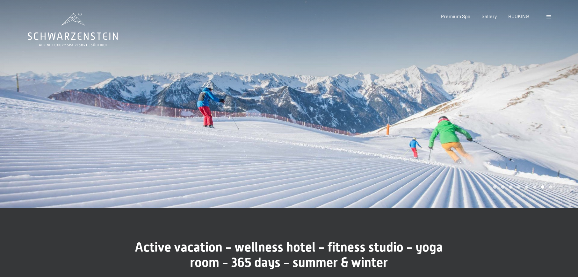
click at [498, 112] on div at bounding box center [433, 104] width 289 height 208
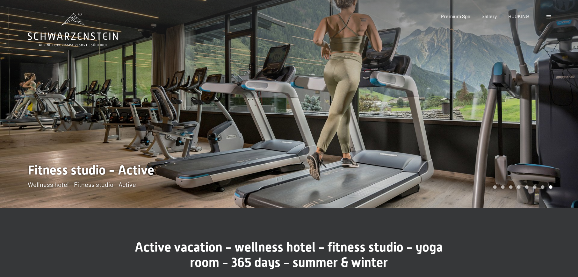
click at [498, 118] on div at bounding box center [433, 104] width 289 height 208
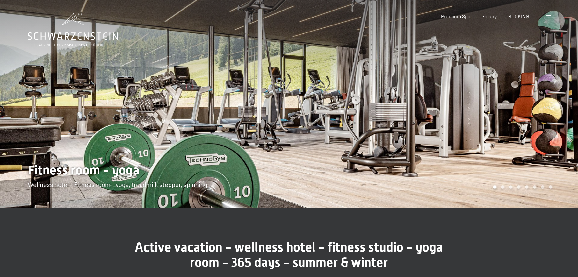
click at [498, 118] on div at bounding box center [433, 104] width 289 height 208
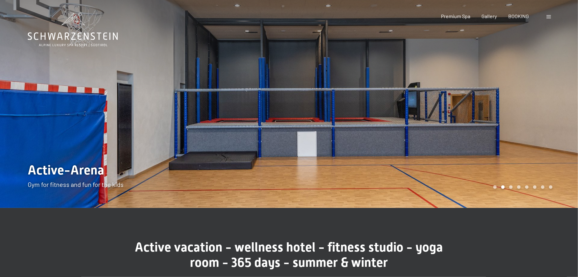
click at [498, 118] on div at bounding box center [433, 104] width 289 height 208
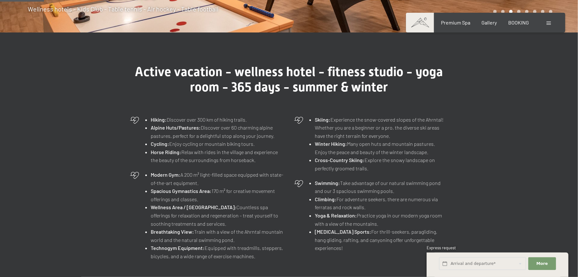
scroll to position [212, 0]
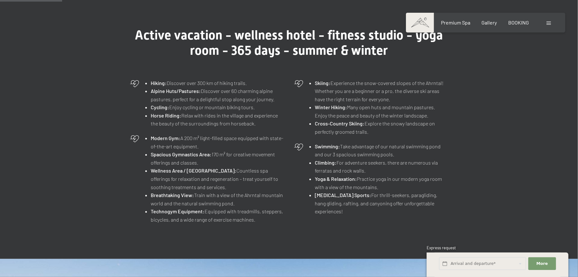
drag, startPoint x: 330, startPoint y: 84, endPoint x: 390, endPoint y: 102, distance: 62.9
click at [390, 102] on li "Skiing: Experience the snow-covered slopes of the Ahrntal! Whether you are a be…" at bounding box center [381, 91] width 133 height 25
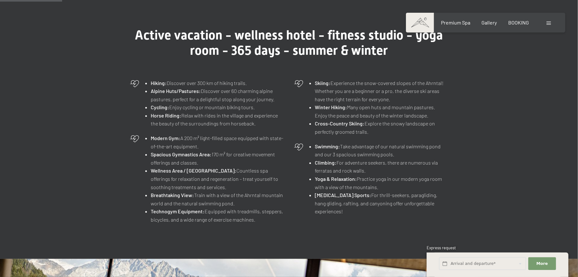
click at [455, 93] on div "Active vacation - wellness hotel - fitness studio - yoga room - 365 days - summ…" at bounding box center [289, 127] width 366 height 199
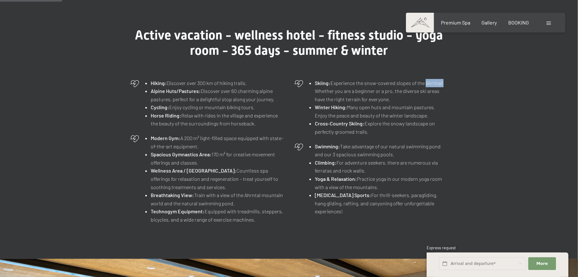
drag, startPoint x: 425, startPoint y: 84, endPoint x: 441, endPoint y: 84, distance: 16.3
click at [441, 84] on li "Skiing: Experience the snow-covered slopes of the Ahrntal! Whether you are a be…" at bounding box center [381, 91] width 133 height 25
copy li "Ahrntal"
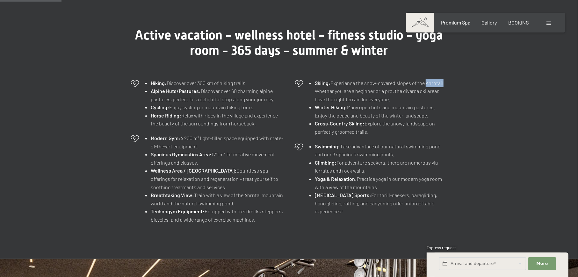
scroll to position [0, 0]
